Goal: Information Seeking & Learning: Learn about a topic

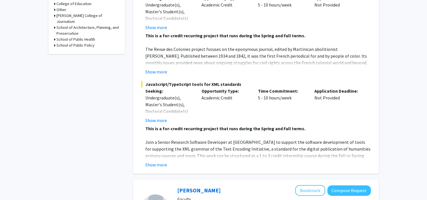
scroll to position [281, 0]
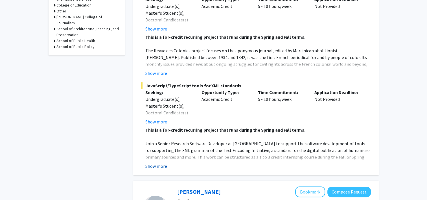
click at [160, 162] on button "Show more" at bounding box center [156, 165] width 22 height 7
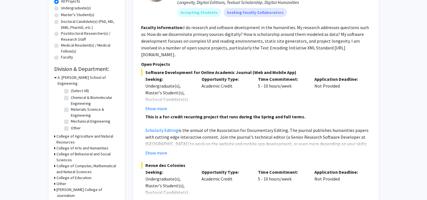
scroll to position [109, 0]
click at [156, 149] on button "Show more" at bounding box center [156, 152] width 22 height 7
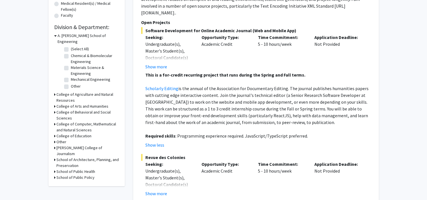
scroll to position [153, 0]
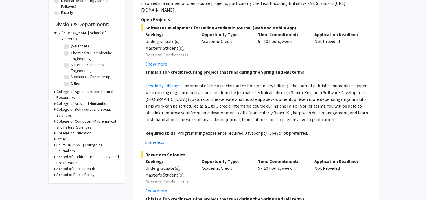
click at [159, 138] on button "Show less" at bounding box center [154, 141] width 19 height 7
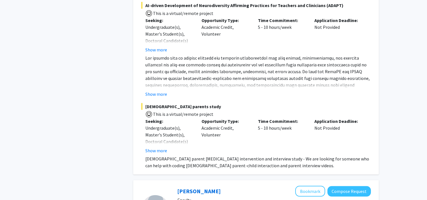
scroll to position [1510, 0]
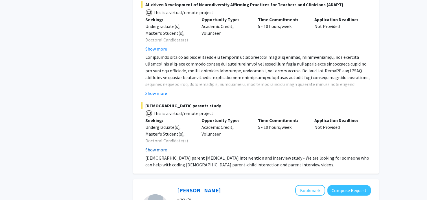
click at [159, 146] on button "Show more" at bounding box center [156, 149] width 22 height 7
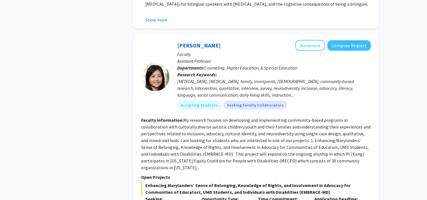
scroll to position [1229, 0]
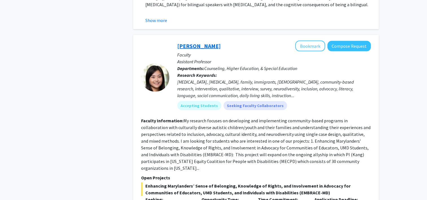
click at [192, 42] on link "[PERSON_NAME]" at bounding box center [198, 45] width 43 height 7
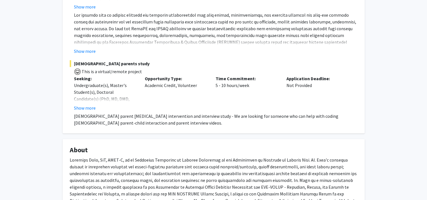
scroll to position [262, 0]
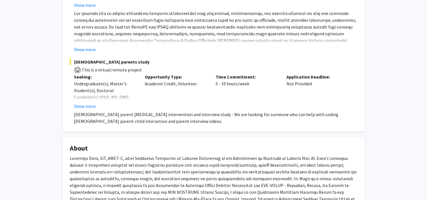
click at [84, 65] on span "[DEMOGRAPHIC_DATA] parents study" at bounding box center [214, 61] width 288 height 7
click at [81, 80] on p "Seeking:" at bounding box center [105, 76] width 62 height 7
click at [82, 109] on button "Show more" at bounding box center [85, 106] width 22 height 7
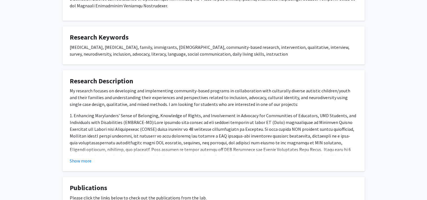
scroll to position [469, 0]
click at [81, 161] on button "Show more" at bounding box center [81, 159] width 22 height 7
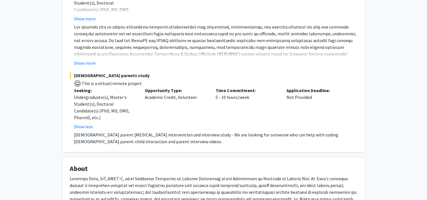
scroll to position [248, 0]
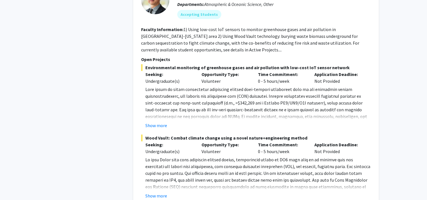
scroll to position [2667, 0]
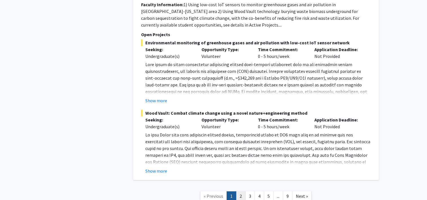
click at [242, 191] on link "2" at bounding box center [241, 196] width 10 height 10
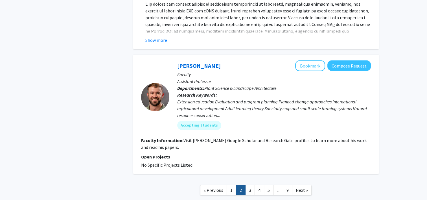
scroll to position [1705, 0]
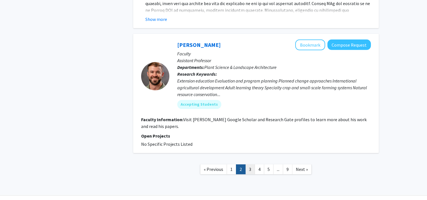
click at [249, 164] on link "3" at bounding box center [250, 169] width 10 height 10
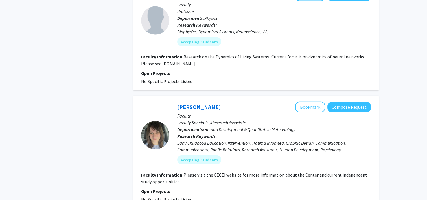
scroll to position [1316, 0]
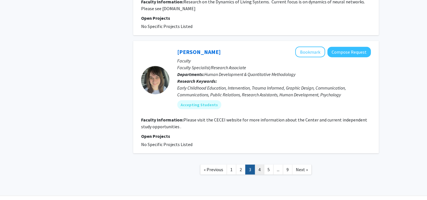
click at [258, 164] on link "4" at bounding box center [259, 169] width 10 height 10
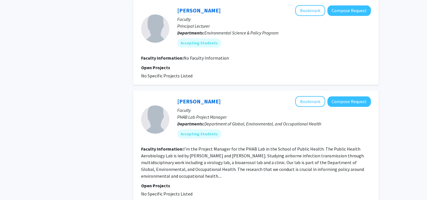
scroll to position [666, 0]
